Goal: Task Accomplishment & Management: Use online tool/utility

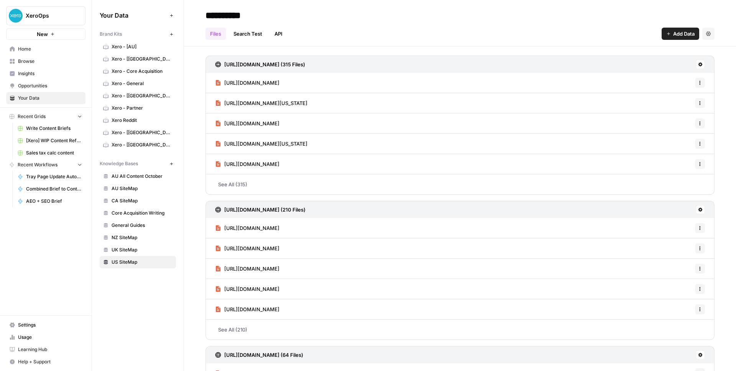
click at [41, 48] on span "Home" at bounding box center [50, 49] width 64 height 7
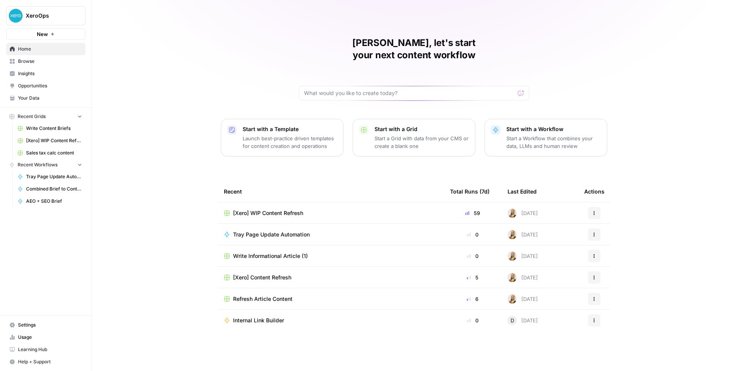
click at [284, 209] on span "[Xero] WIP Content Refresh" at bounding box center [268, 213] width 70 height 8
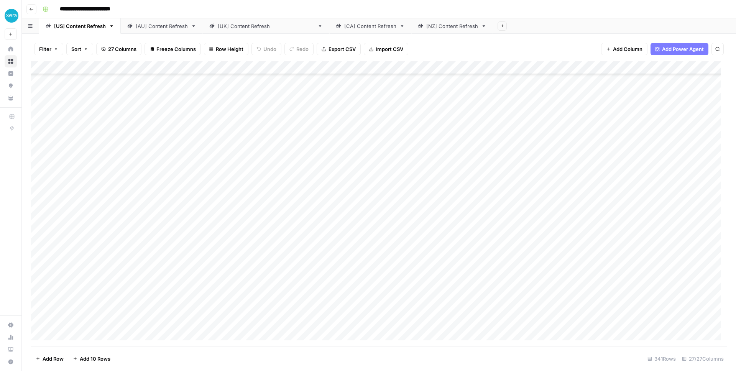
scroll to position [4190, 0]
click at [40, 230] on div "Add Column" at bounding box center [379, 203] width 696 height 285
click at [38, 243] on div "Add Column" at bounding box center [379, 203] width 696 height 285
click at [53, 357] on span "Delete 2 Rows" at bounding box center [53, 359] width 34 height 8
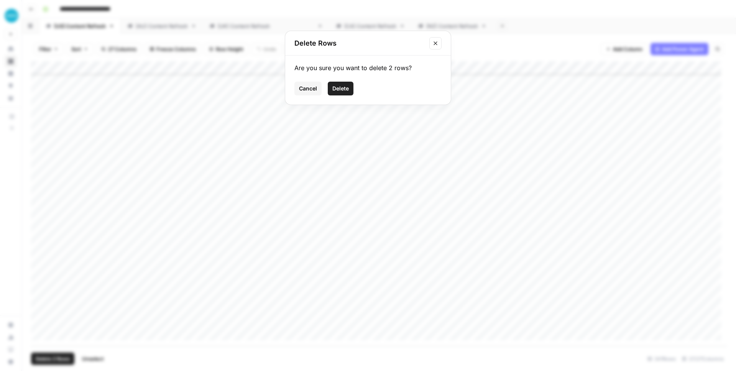
click at [343, 91] on span "Delete" at bounding box center [340, 89] width 16 height 8
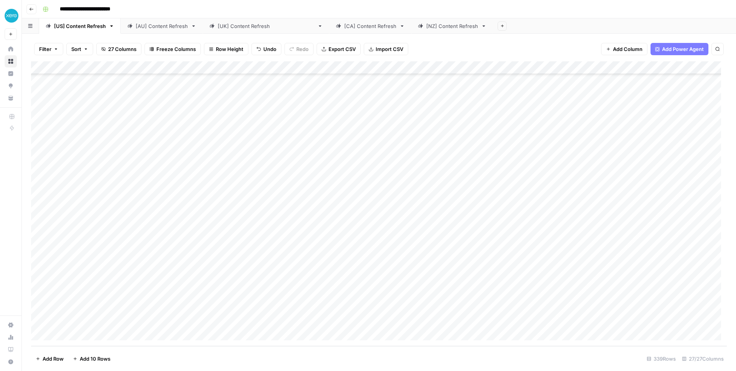
scroll to position [4164, 0]
click at [161, 27] on div "[AU] Content Refresh" at bounding box center [162, 26] width 52 height 8
click at [364, 320] on div "Add Column" at bounding box center [379, 203] width 696 height 285
click at [426, 29] on div "[NZ] Content Refresh" at bounding box center [452, 26] width 52 height 8
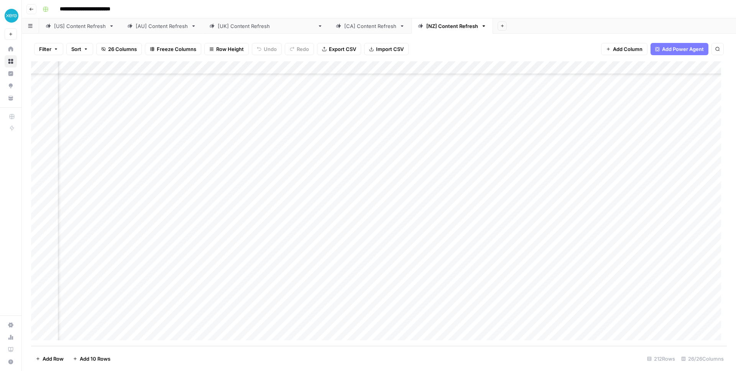
scroll to position [2509, 322]
click at [433, 319] on div "Add Column" at bounding box center [379, 203] width 696 height 285
click at [254, 30] on link "[[GEOGRAPHIC_DATA]] Content Refresh" at bounding box center [266, 25] width 126 height 15
click at [80, 333] on div "Add Column" at bounding box center [379, 203] width 696 height 285
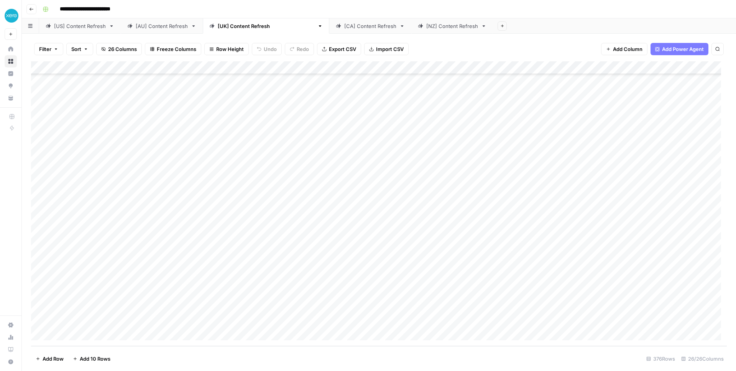
scroll to position [4659, 0]
type input "**********"
click at [585, 321] on div "Add Column" at bounding box center [379, 203] width 696 height 285
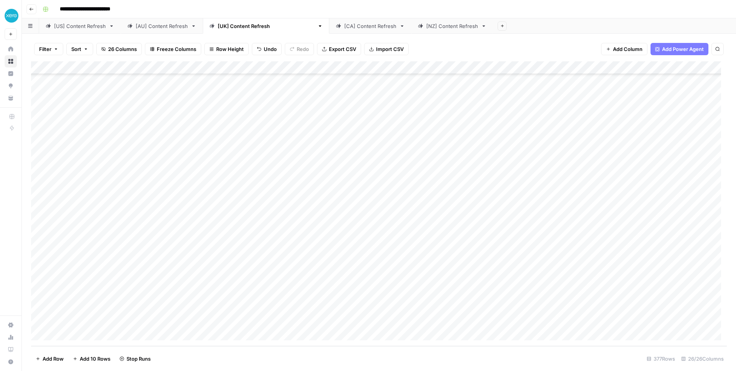
click at [330, 319] on div "Add Column" at bounding box center [379, 203] width 696 height 285
click at [147, 23] on div "[AU] Content Refresh" at bounding box center [162, 26] width 52 height 8
click at [411, 30] on link "[NZ] Content Refresh" at bounding box center [452, 25] width 82 height 15
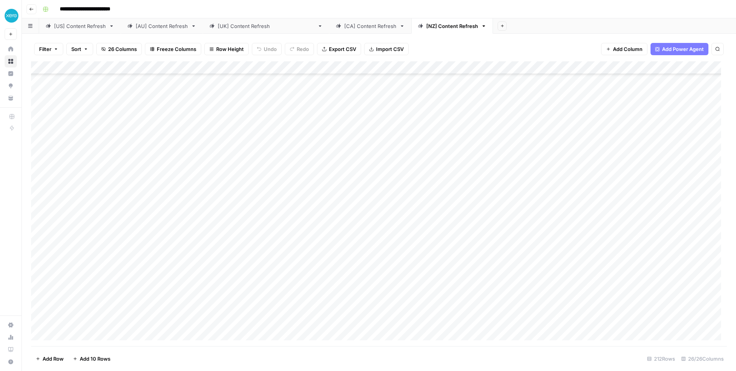
scroll to position [2509, 0]
drag, startPoint x: 400, startPoint y: 26, endPoint x: 257, endPoint y: 31, distance: 143.1
click at [257, 31] on div "[US] Content Refresh [AU] Content Refresh [[GEOGRAPHIC_DATA]] Content Refresh […" at bounding box center [379, 25] width 714 height 15
click at [319, 322] on div "Add Column" at bounding box center [379, 203] width 696 height 285
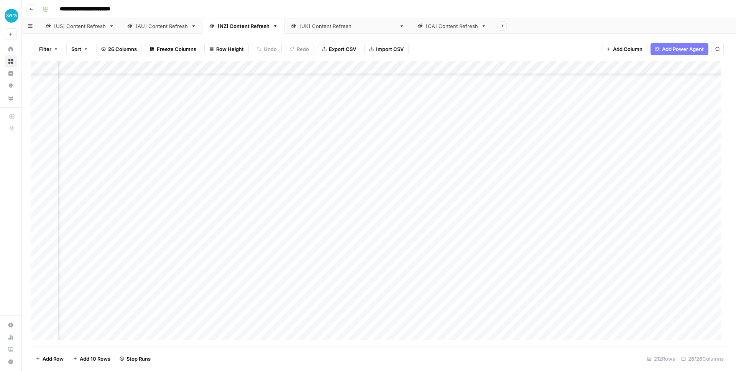
click at [155, 26] on div "[AU] Content Refresh" at bounding box center [162, 26] width 52 height 8
click at [415, 321] on div "Add Column" at bounding box center [379, 203] width 696 height 285
click at [434, 321] on div "Add Column" at bounding box center [379, 203] width 696 height 285
click at [195, 316] on div "Add Column" at bounding box center [379, 203] width 696 height 285
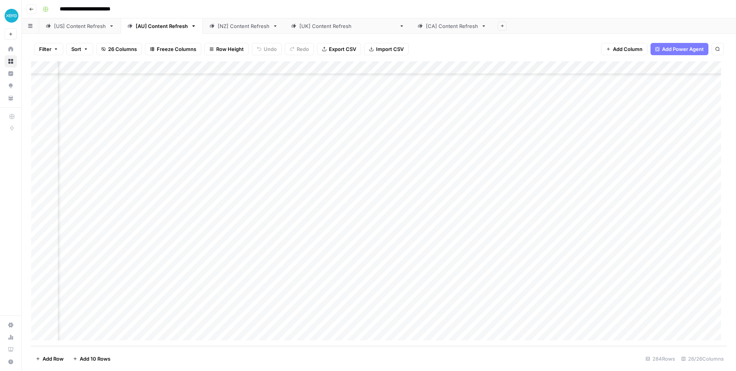
click at [196, 318] on div "Add Column" at bounding box center [379, 203] width 696 height 285
click at [196, 318] on textarea "**********" at bounding box center [224, 321] width 123 height 11
type textarea "**********"
click at [433, 323] on div "Add Column" at bounding box center [379, 203] width 696 height 285
click at [250, 34] on div "Filter Sort 26 Columns Freeze Columns Row Height Undo Redo Export CSV Import CS…" at bounding box center [379, 202] width 714 height 337
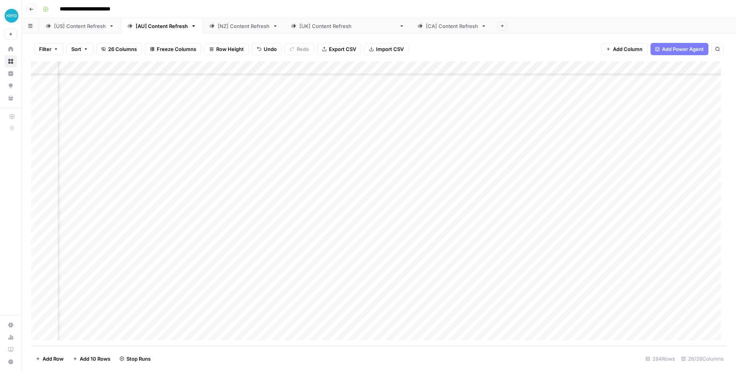
click at [231, 29] on div "[NZ] Content Refresh" at bounding box center [244, 26] width 52 height 8
click at [432, 321] on div "Add Column" at bounding box center [379, 203] width 696 height 285
click at [181, 322] on div "Add Column" at bounding box center [379, 203] width 696 height 285
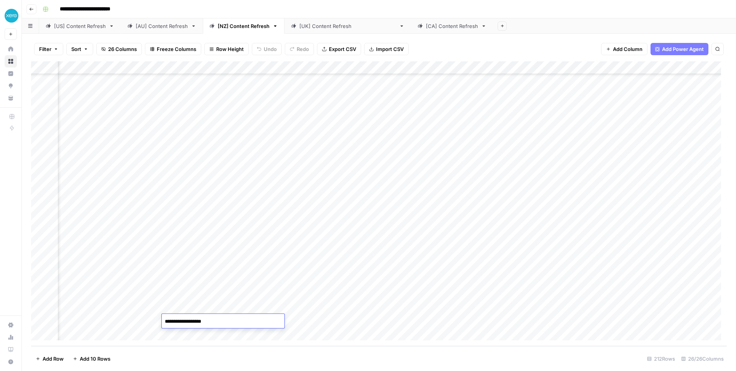
drag, startPoint x: 214, startPoint y: 326, endPoint x: 177, endPoint y: 322, distance: 37.0
click at [177, 322] on textarea "**********" at bounding box center [223, 321] width 123 height 11
type textarea "**********"
click at [430, 320] on div "Add Column" at bounding box center [379, 203] width 696 height 285
click at [332, 25] on div "[[GEOGRAPHIC_DATA]] Content Refresh" at bounding box center [347, 26] width 97 height 8
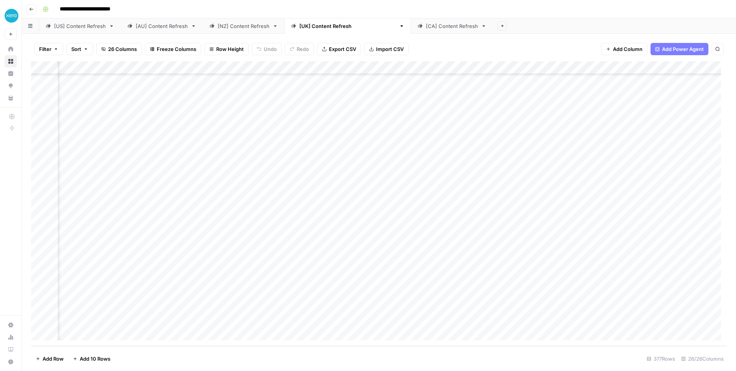
scroll to position [4659, 330]
click at [529, 321] on div "Add Column" at bounding box center [379, 203] width 696 height 285
click at [156, 29] on div "[AU] Content Refresh" at bounding box center [162, 26] width 52 height 8
click at [242, 32] on link "[NZ] Content Refresh" at bounding box center [244, 25] width 82 height 15
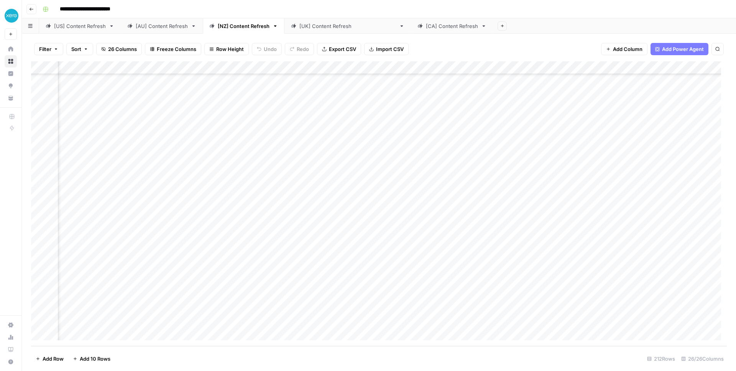
scroll to position [2509, 809]
click at [304, 25] on div "[[GEOGRAPHIC_DATA]] Content Refresh" at bounding box center [347, 26] width 97 height 8
click at [149, 322] on div "Add Column" at bounding box center [379, 203] width 696 height 285
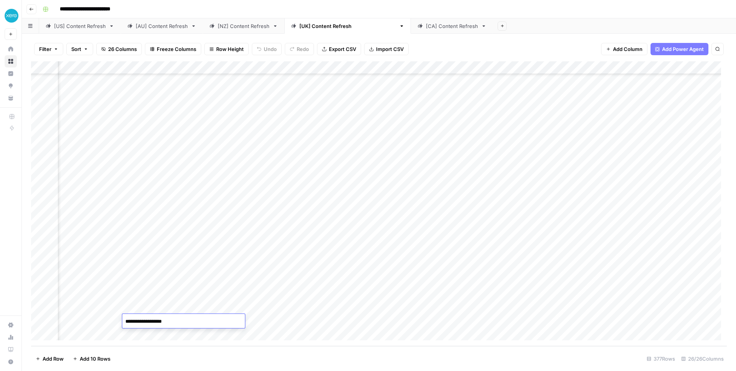
drag, startPoint x: 173, startPoint y: 322, endPoint x: 138, endPoint y: 323, distance: 34.9
click at [138, 323] on textarea "**********" at bounding box center [183, 321] width 123 height 11
type textarea "**********"
click at [396, 323] on div "Add Column" at bounding box center [379, 203] width 696 height 285
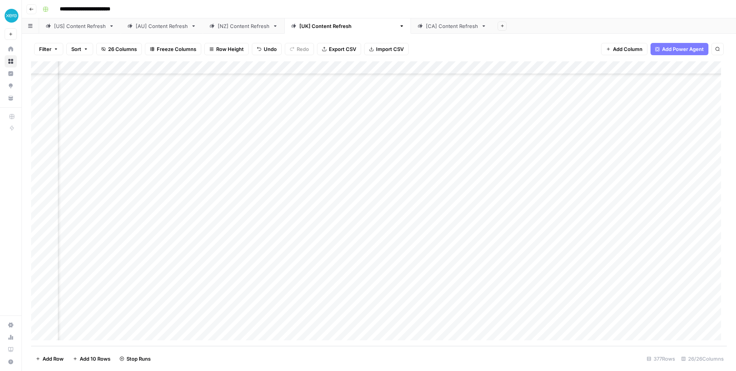
click at [149, 28] on div "[AU] Content Refresh" at bounding box center [162, 26] width 52 height 8
click at [222, 32] on link "[NZ] Content Refresh" at bounding box center [244, 25] width 82 height 15
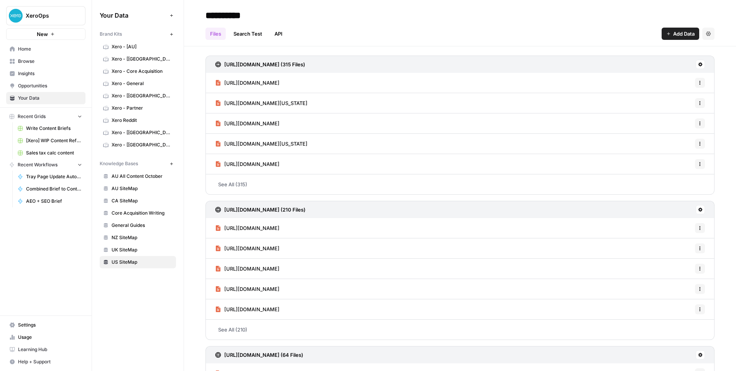
click at [27, 48] on span "Home" at bounding box center [50, 49] width 64 height 7
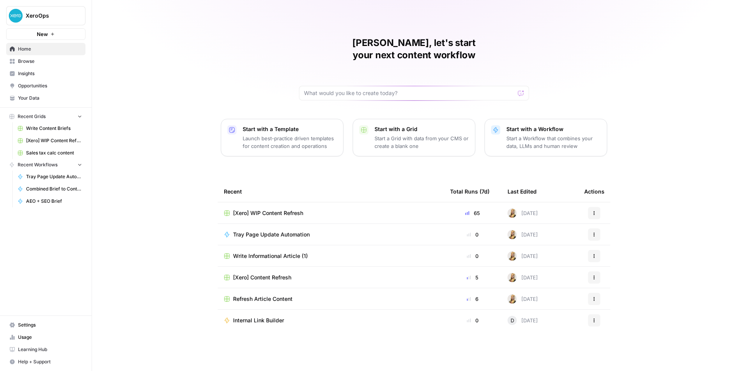
click at [66, 31] on button "New" at bounding box center [45, 33] width 79 height 11
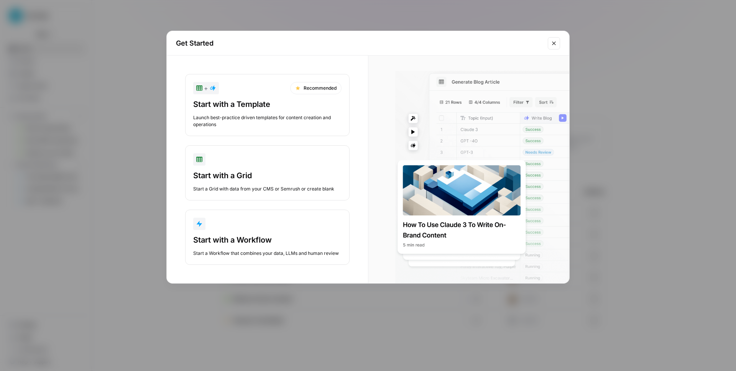
click at [554, 43] on icon "Close modal" at bounding box center [553, 42] width 3 height 3
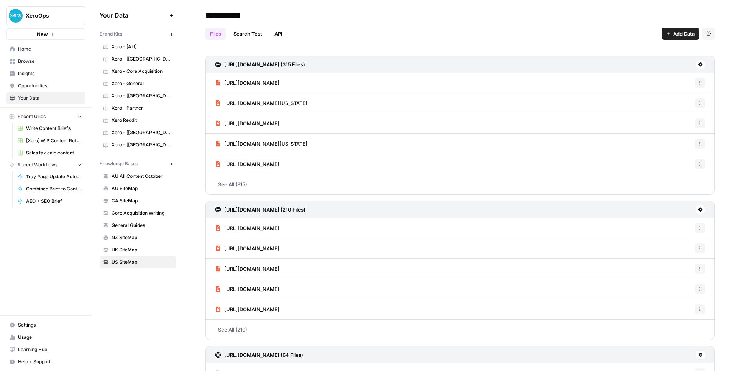
click at [50, 32] on icon "button" at bounding box center [52, 34] width 5 height 5
click at [57, 33] on button "New" at bounding box center [45, 33] width 79 height 11
click at [40, 47] on span "Home" at bounding box center [50, 49] width 64 height 7
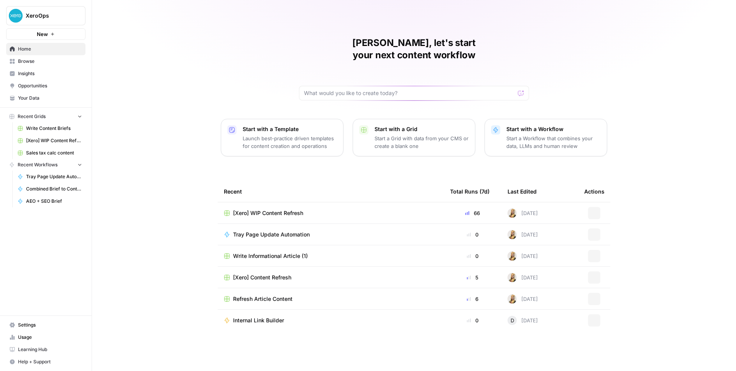
click at [34, 63] on span "Browse" at bounding box center [50, 61] width 64 height 7
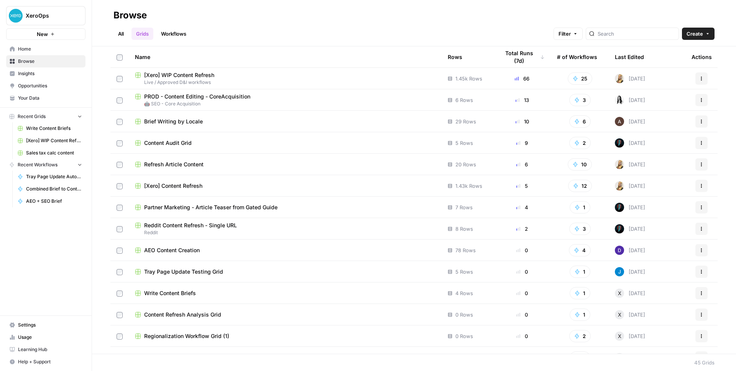
click at [697, 33] on span "Create" at bounding box center [694, 34] width 16 height 8
click at [264, 30] on div "All Grids Workflows Filter Create" at bounding box center [413, 30] width 601 height 18
click at [26, 100] on span "Your Data" at bounding box center [50, 98] width 64 height 7
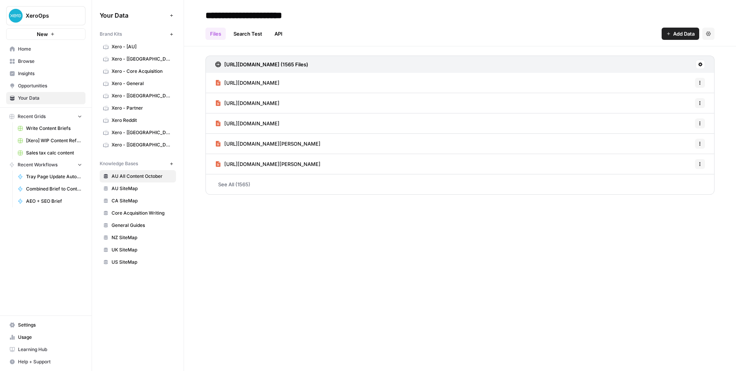
click at [26, 88] on span "Opportunities" at bounding box center [50, 85] width 64 height 7
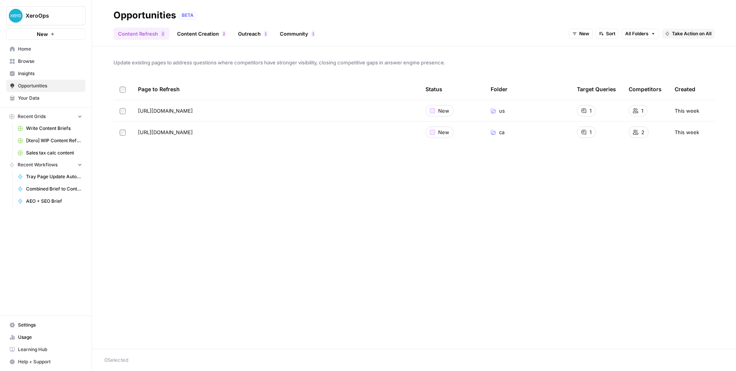
click at [29, 98] on span "Your Data" at bounding box center [50, 98] width 64 height 7
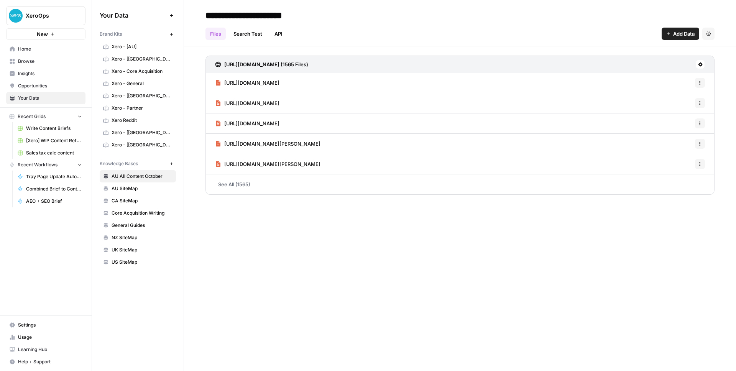
click at [21, 62] on span "Browse" at bounding box center [50, 61] width 64 height 7
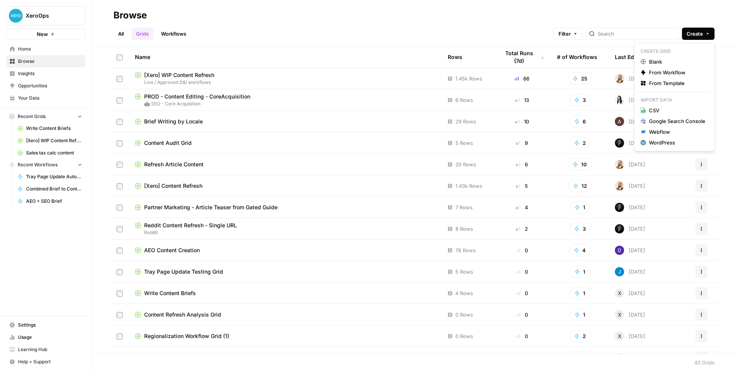
click at [698, 31] on span "Create" at bounding box center [694, 34] width 16 height 8
click at [284, 23] on div "All Grids Workflows Filter Create" at bounding box center [413, 30] width 601 height 18
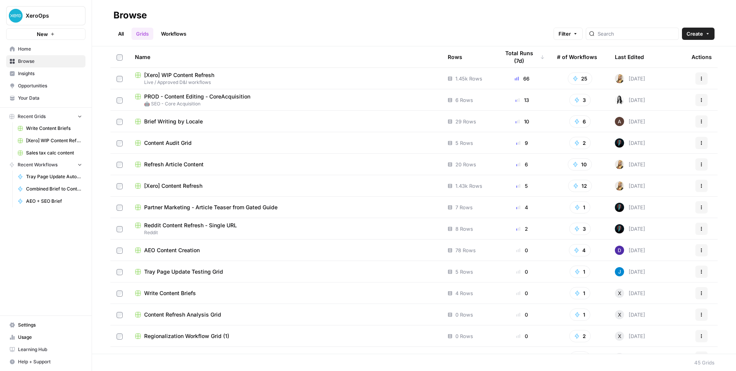
click at [26, 98] on span "Your Data" at bounding box center [50, 98] width 64 height 7
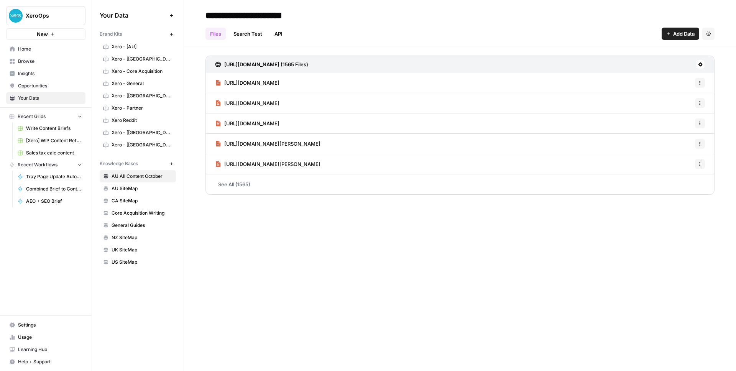
click at [28, 56] on link "Browse" at bounding box center [45, 61] width 79 height 12
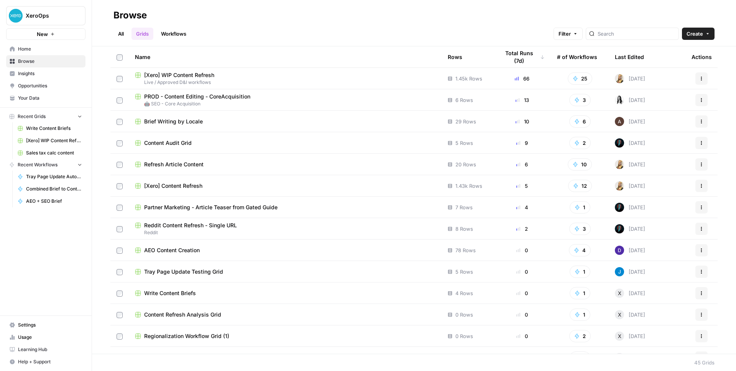
click at [124, 34] on link "All" at bounding box center [120, 34] width 15 height 12
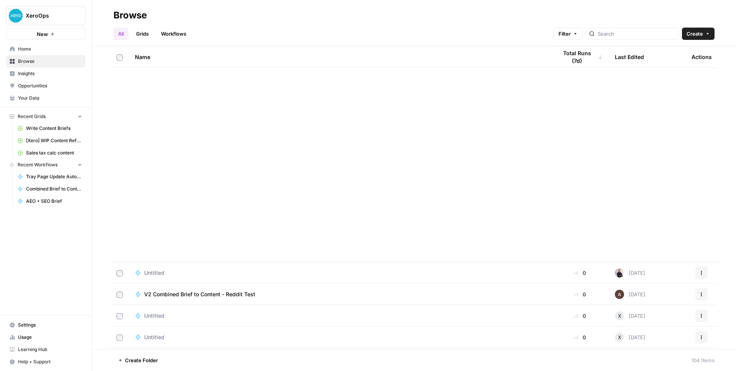
scroll to position [1951, 0]
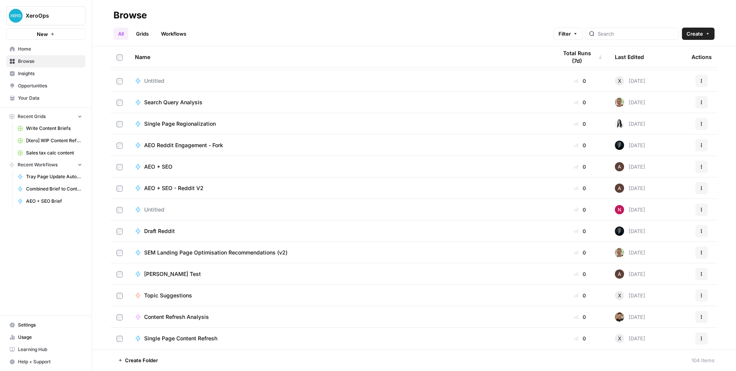
click at [146, 358] on span "Create Folder" at bounding box center [141, 360] width 33 height 8
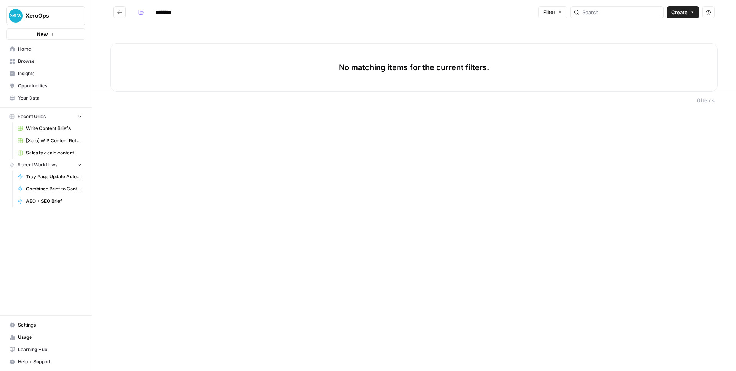
click at [174, 14] on input "********" at bounding box center [173, 12] width 43 height 12
type input "****"
click at [202, 102] on footer "0 Items" at bounding box center [414, 100] width 644 height 17
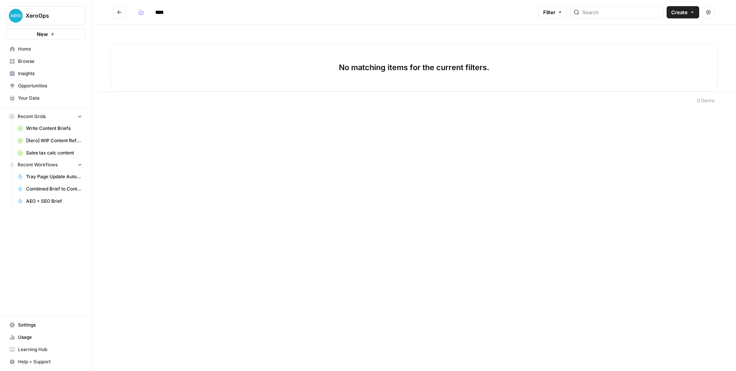
click at [119, 11] on icon "Go back" at bounding box center [119, 12] width 5 height 5
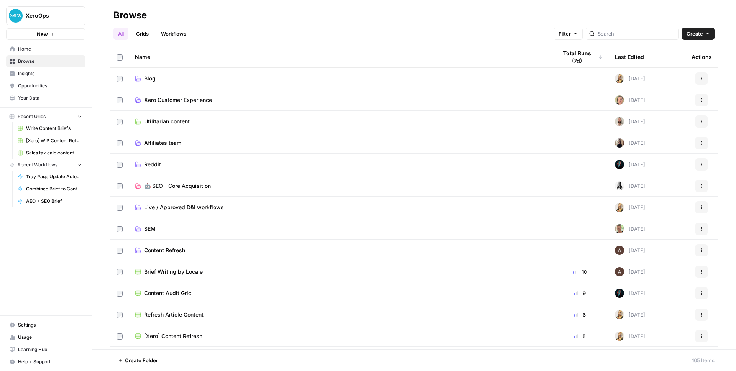
click at [197, 76] on link "Blog" at bounding box center [340, 79] width 410 height 8
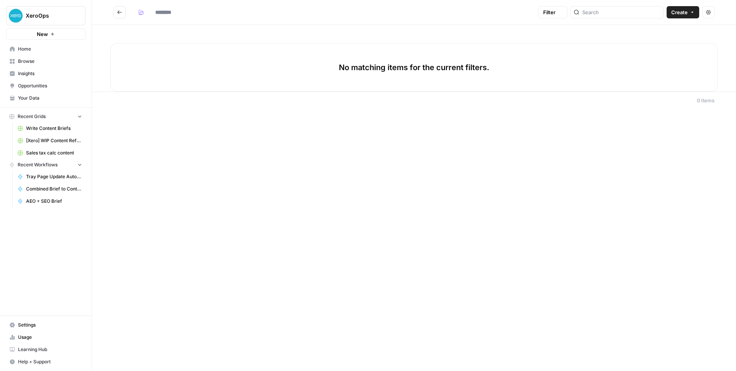
type input "****"
click at [116, 15] on button "Go back" at bounding box center [119, 12] width 12 height 12
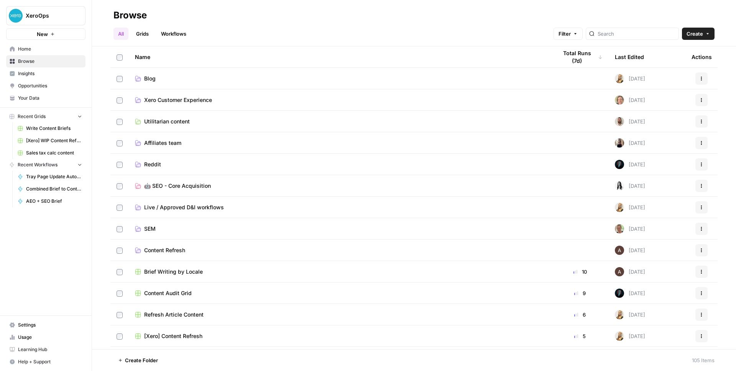
click at [157, 98] on span "Xero Customer Experience" at bounding box center [178, 100] width 68 height 8
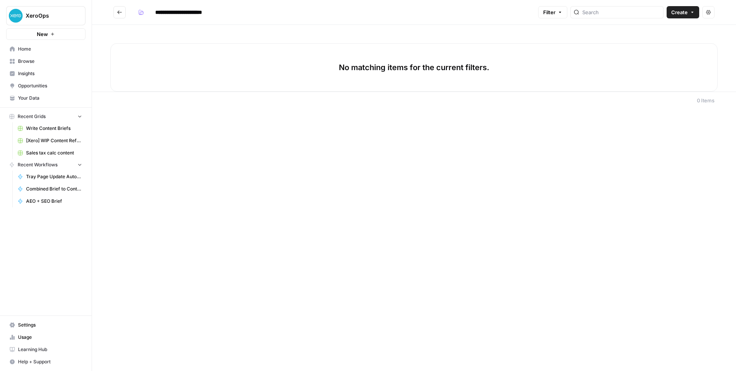
click at [122, 13] on button "Go back" at bounding box center [119, 12] width 12 height 12
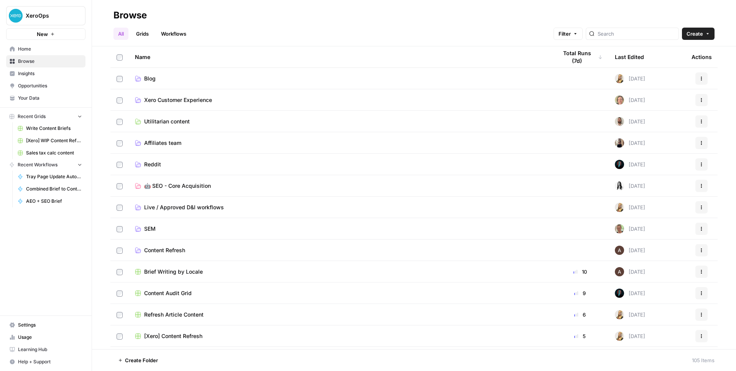
click at [169, 73] on td "Blog" at bounding box center [340, 78] width 422 height 21
click at [166, 78] on link "Blog" at bounding box center [340, 79] width 410 height 8
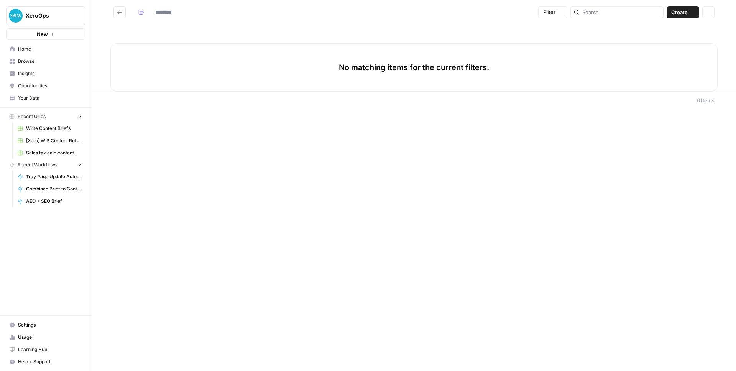
click at [166, 78] on div "No matching items for the current filters." at bounding box center [413, 67] width 607 height 48
type input "****"
click at [118, 15] on button "Go back" at bounding box center [119, 12] width 12 height 12
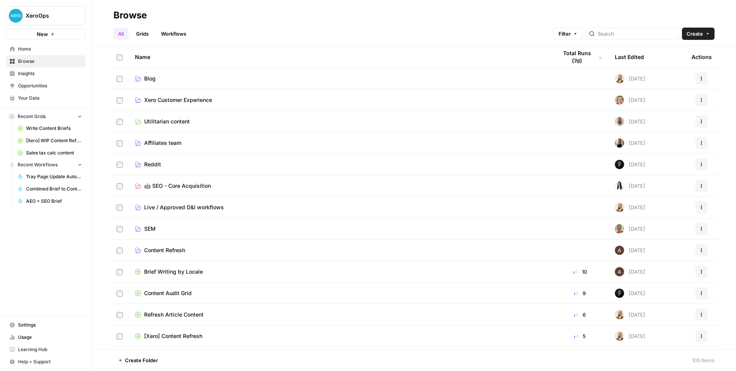
click at [33, 100] on span "Your Data" at bounding box center [50, 98] width 64 height 7
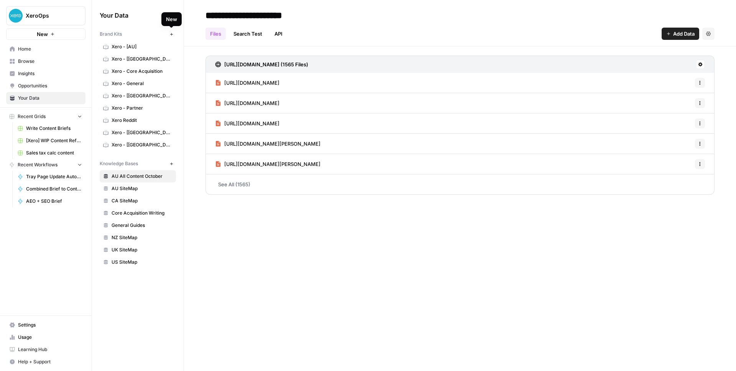
click at [172, 30] on button "New" at bounding box center [171, 34] width 9 height 9
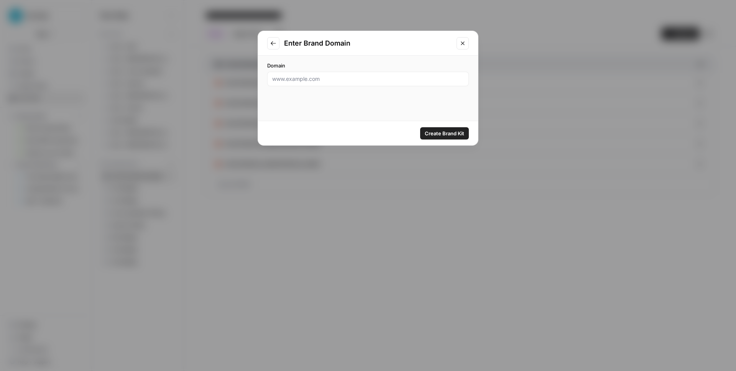
click at [462, 47] on button "Close modal" at bounding box center [462, 43] width 12 height 12
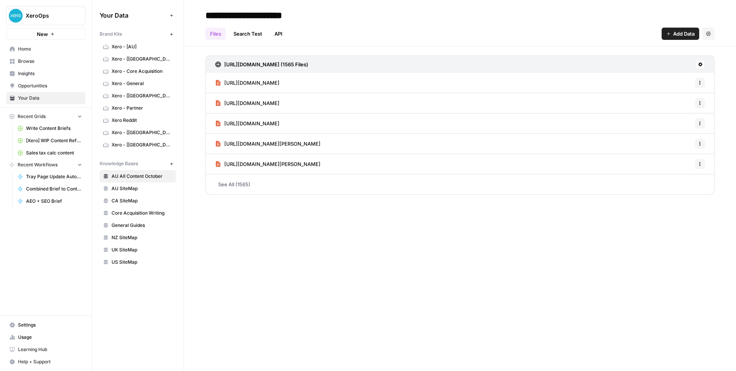
click at [171, 32] on icon "button" at bounding box center [171, 34] width 4 height 4
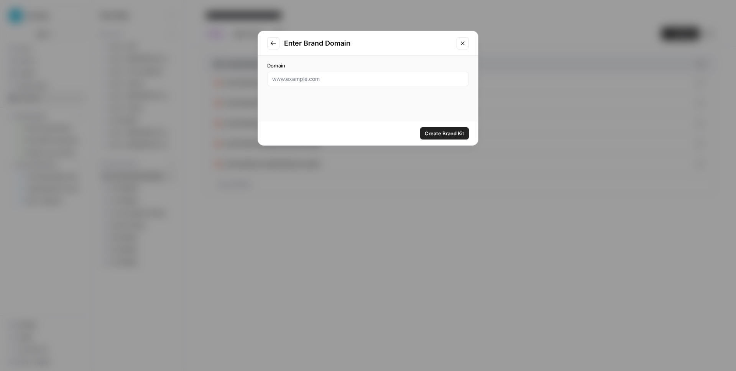
click at [464, 44] on icon "Close modal" at bounding box center [463, 43] width 6 height 6
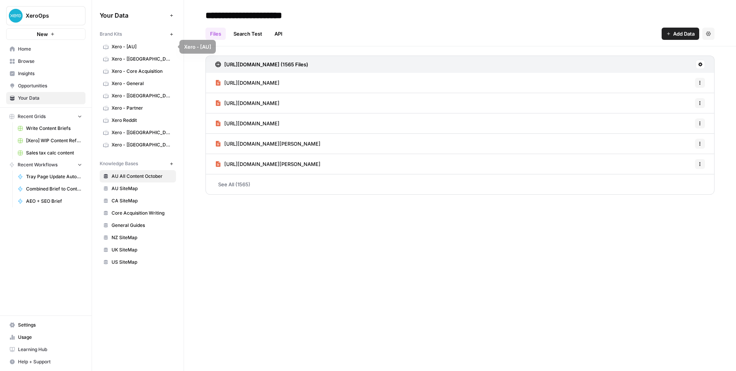
click at [144, 57] on span "Xero - [[GEOGRAPHIC_DATA]]" at bounding box center [142, 59] width 61 height 7
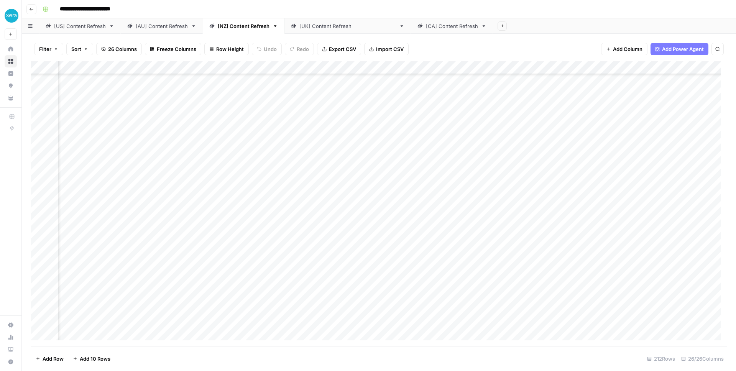
scroll to position [2509, 786]
click at [479, 321] on div "Add Column" at bounding box center [379, 203] width 696 height 285
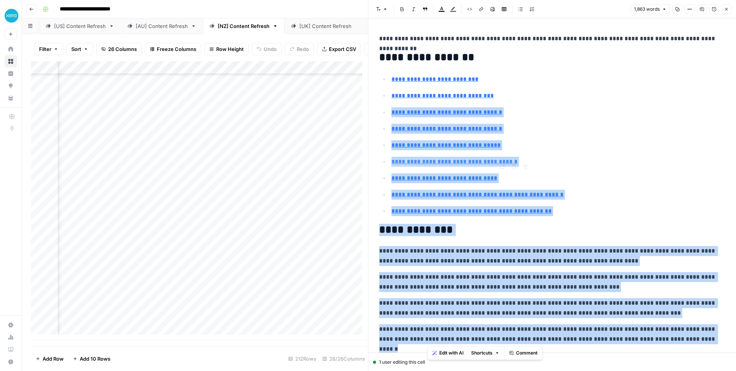
type input "#advantages-of-sole-proprietorship"
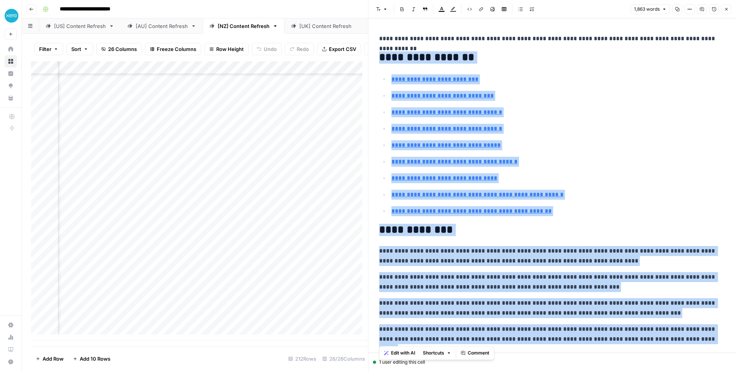
drag, startPoint x: 681, startPoint y: 343, endPoint x: 381, endPoint y: 63, distance: 410.3
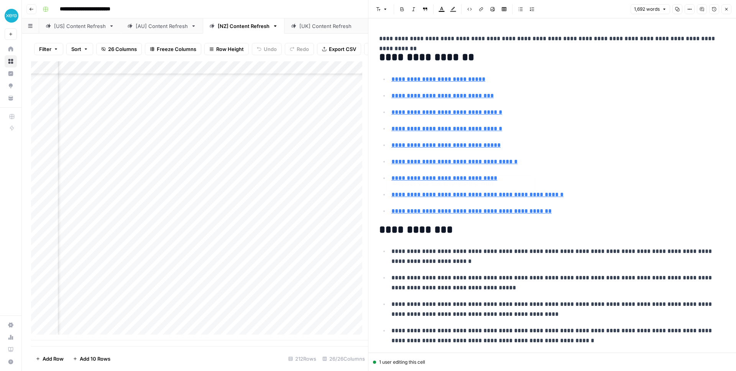
type input "#frequently-asked-questions-about-sole-proprietorship"
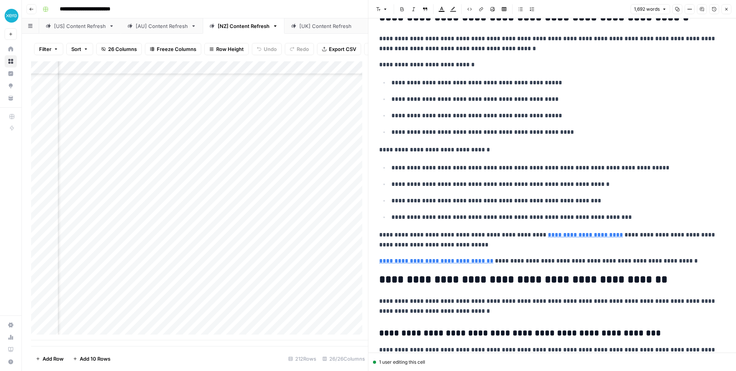
scroll to position [2173, 0]
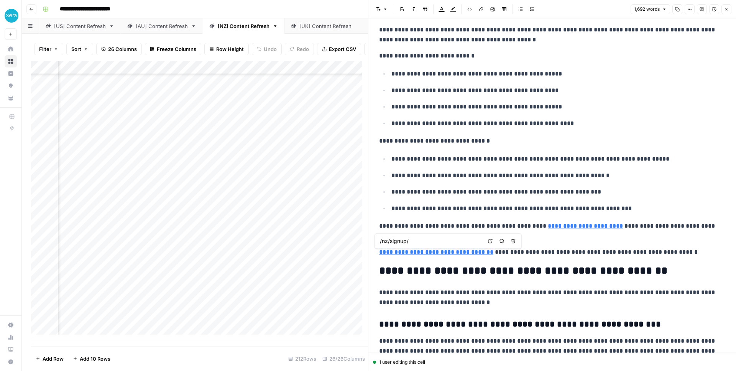
click at [413, 241] on input "/nz/signup/" at bounding box center [431, 241] width 102 height 8
click at [380, 243] on input "/nz/signup/" at bounding box center [431, 241] width 102 height 8
type input "xero.com/nz/signup/"
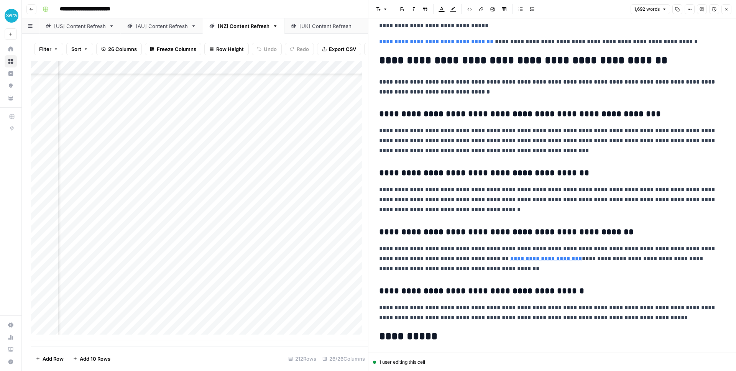
scroll to position [2493, 0]
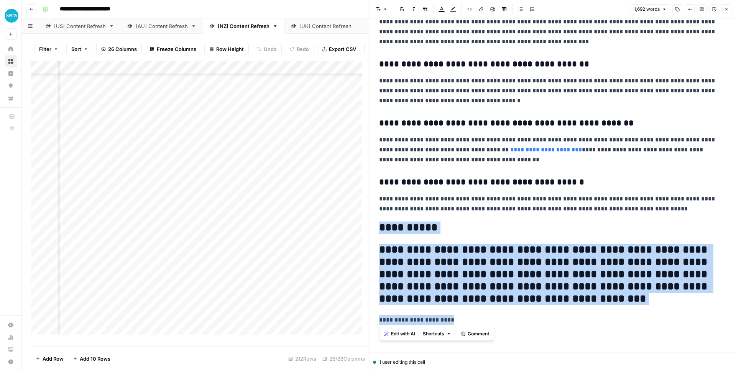
drag, startPoint x: 472, startPoint y: 323, endPoint x: 380, endPoint y: 228, distance: 132.0
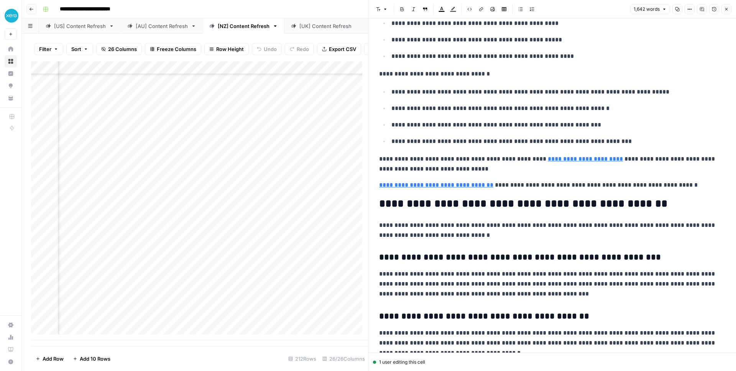
scroll to position [2238, 0]
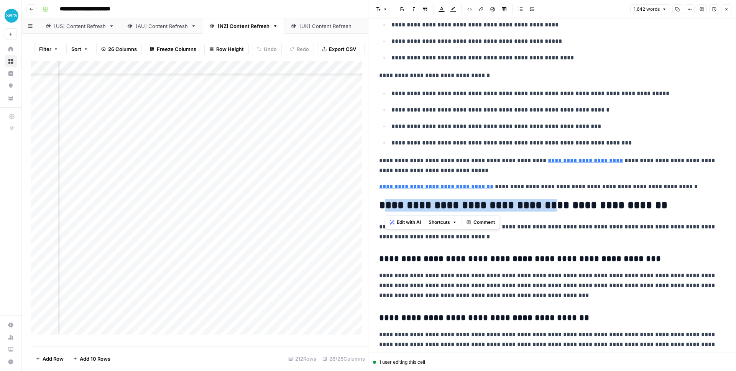
drag, startPoint x: 547, startPoint y: 208, endPoint x: 386, endPoint y: 208, distance: 161.0
click at [386, 208] on h2 "**********" at bounding box center [549, 205] width 340 height 12
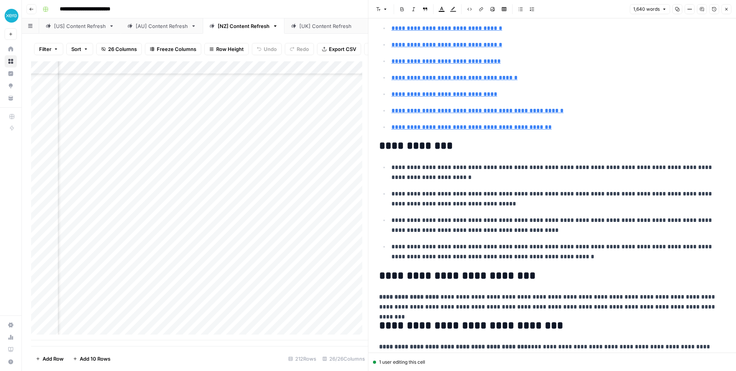
scroll to position [84, 0]
click at [724, 7] on icon "button" at bounding box center [726, 9] width 5 height 5
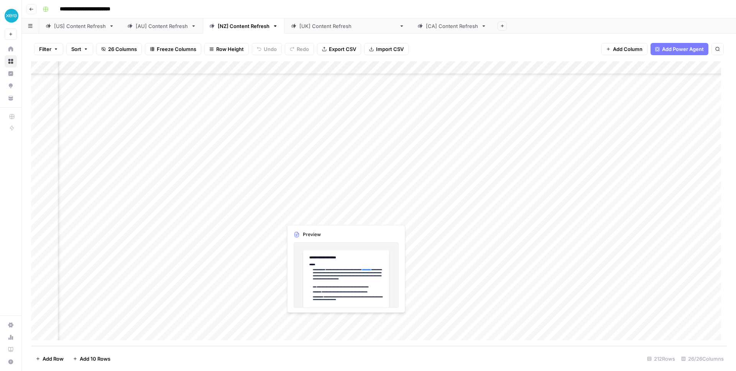
click at [318, 325] on div "Add Column" at bounding box center [379, 203] width 696 height 285
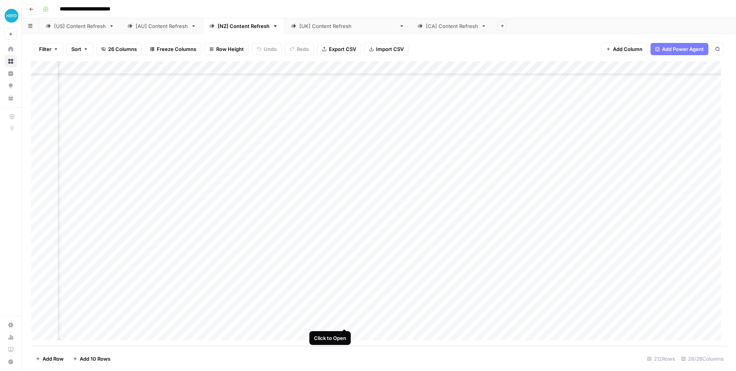
click at [343, 320] on div "Add Column" at bounding box center [379, 203] width 696 height 285
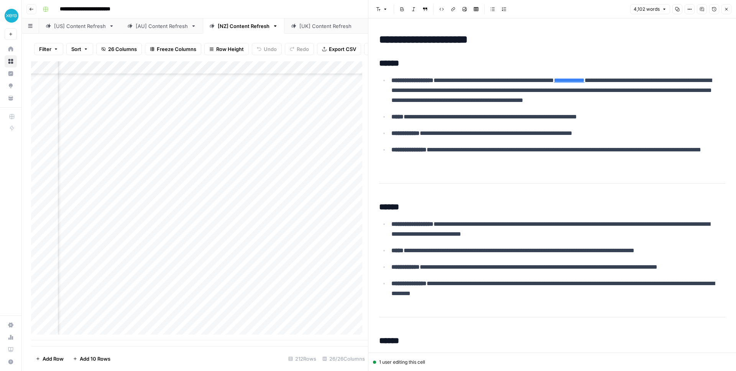
click at [725, 5] on button "Close" at bounding box center [726, 9] width 10 height 10
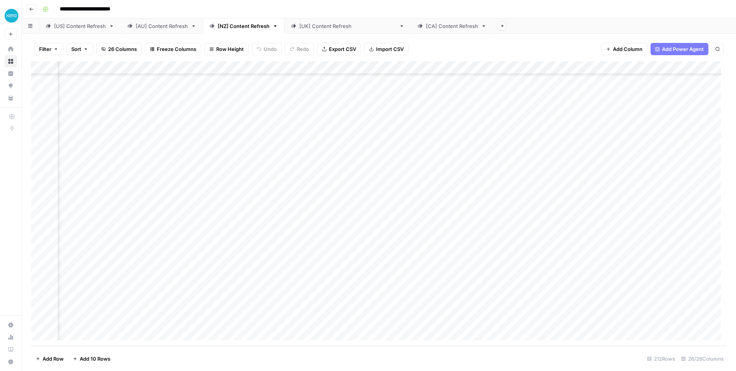
scroll to position [2509, 448]
click at [471, 319] on div "Add Column" at bounding box center [379, 203] width 696 height 285
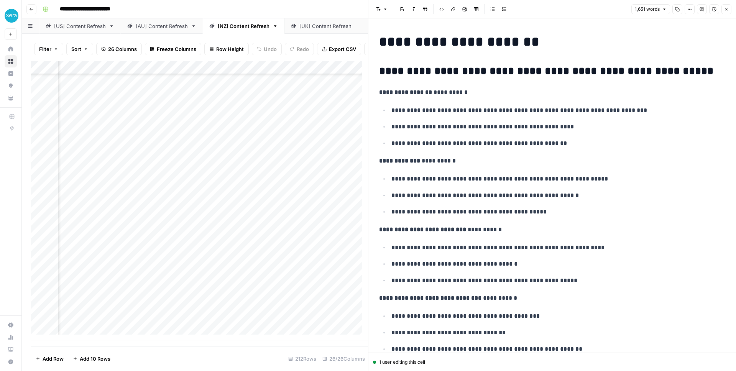
scroll to position [90, 0]
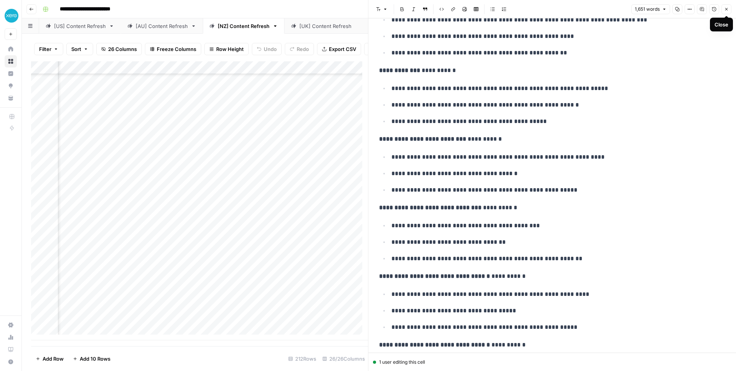
click at [726, 12] on button "Close" at bounding box center [726, 9] width 10 height 10
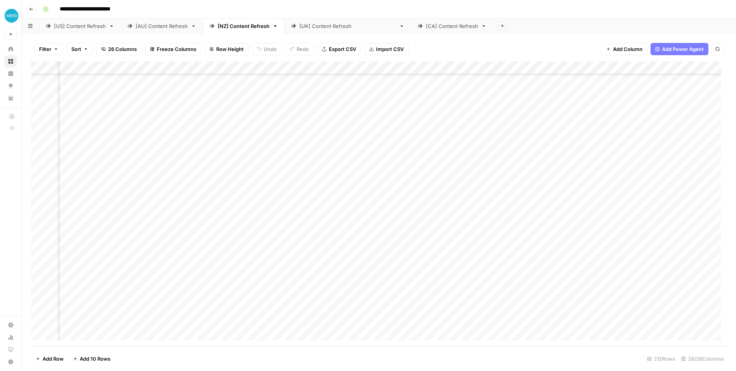
click at [301, 25] on div "[[GEOGRAPHIC_DATA]] Content Refresh" at bounding box center [347, 26] width 97 height 8
click at [231, 30] on link "[NZ] Content Refresh" at bounding box center [244, 25] width 82 height 15
click at [510, 321] on div "Add Column" at bounding box center [379, 203] width 696 height 285
click at [314, 26] on div "[[GEOGRAPHIC_DATA]] Content Refresh" at bounding box center [347, 26] width 97 height 8
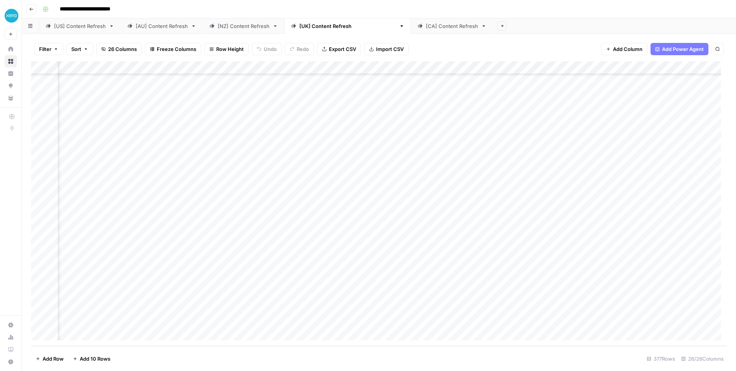
scroll to position [4659, 838]
click at [531, 320] on div "Add Column" at bounding box center [379, 203] width 696 height 285
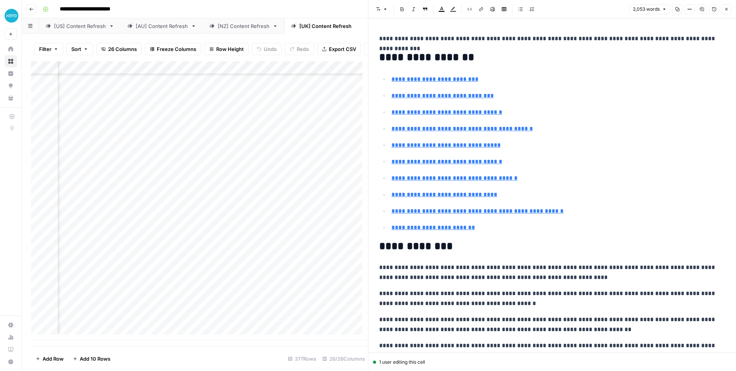
click at [727, 10] on icon "button" at bounding box center [726, 9] width 5 height 5
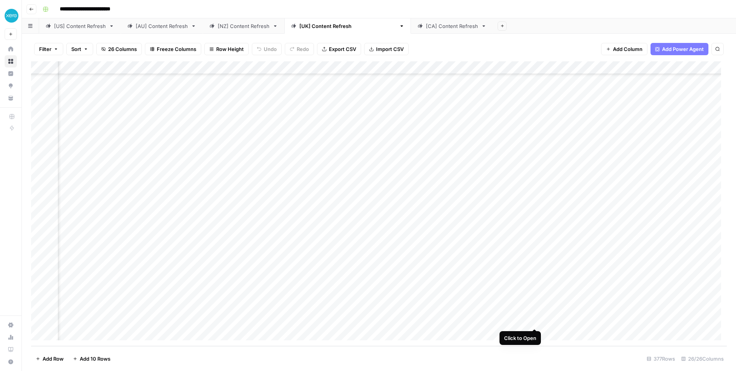
click at [535, 320] on div "Add Column" at bounding box center [379, 203] width 696 height 285
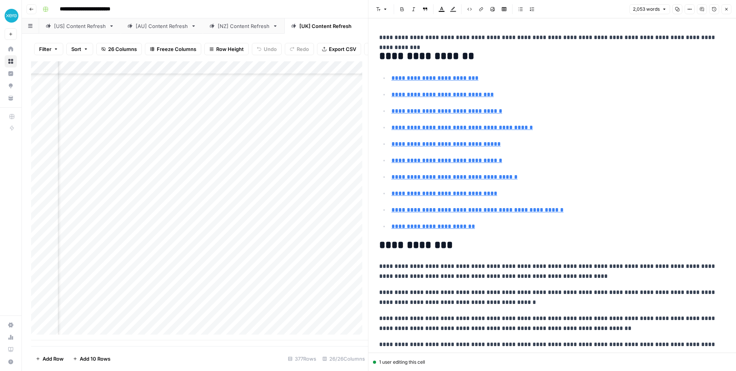
scroll to position [2, 0]
click at [727, 9] on icon "button" at bounding box center [726, 9] width 5 height 5
